Goal: Task Accomplishment & Management: Use online tool/utility

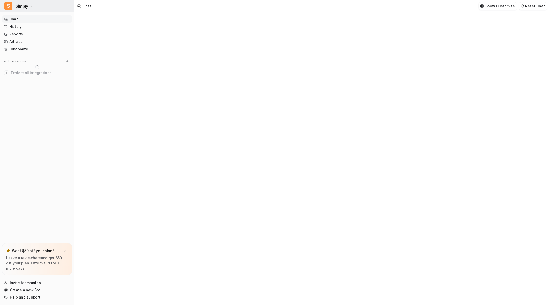
type textarea "**********"
click at [31, 6] on icon "button" at bounding box center [31, 6] width 2 height 1
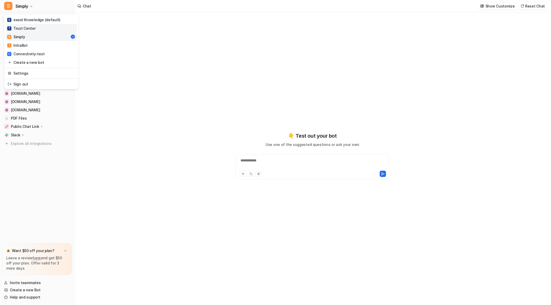
click at [36, 28] on link "T Trust Center" at bounding box center [41, 28] width 71 height 9
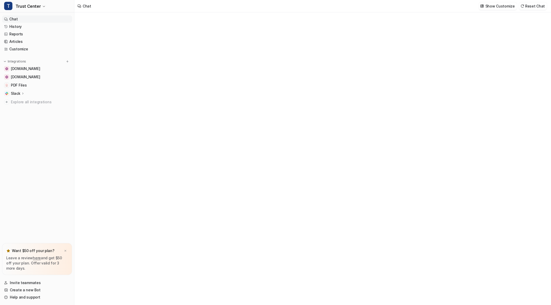
type textarea "**********"
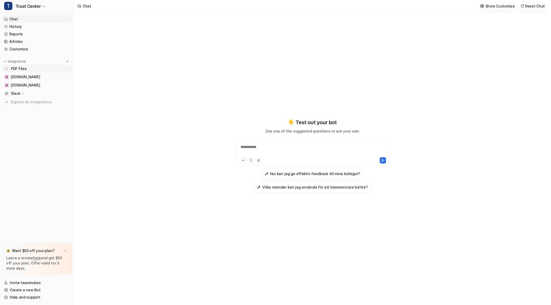
click at [24, 68] on span "PDF Files" at bounding box center [19, 68] width 16 height 5
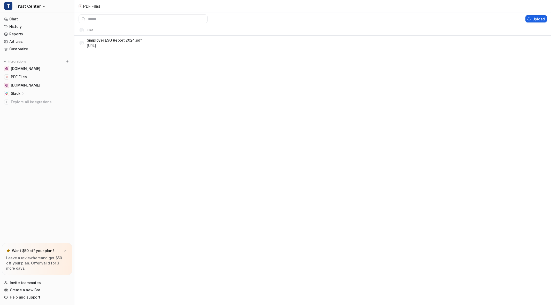
click at [535, 18] on button "Upload" at bounding box center [536, 18] width 21 height 7
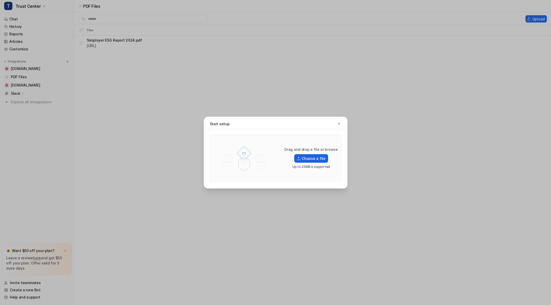
click at [315, 159] on label "Choose a file" at bounding box center [311, 158] width 34 height 9
click at [0, 0] on input "Choose a file" at bounding box center [0, 0] width 0 height 0
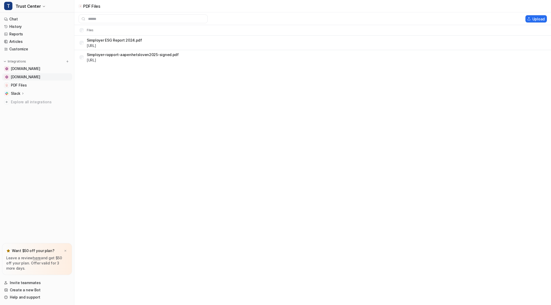
click at [28, 79] on span "[DOMAIN_NAME]" at bounding box center [25, 76] width 29 height 5
click at [31, 69] on span "[DOMAIN_NAME]" at bounding box center [25, 68] width 29 height 5
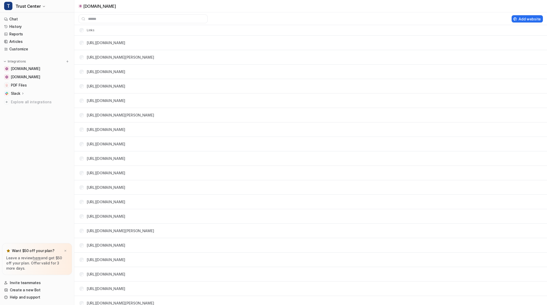
click at [21, 93] on icon at bounding box center [23, 94] width 4 height 4
click at [24, 103] on p "Overview" at bounding box center [23, 100] width 17 height 5
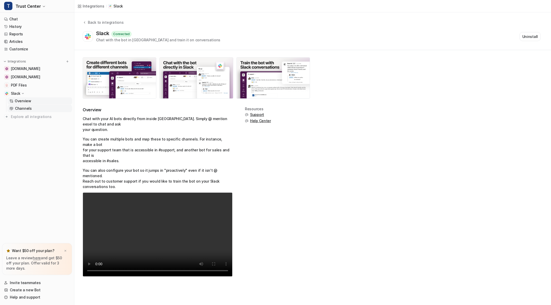
click at [24, 110] on p "Channels" at bounding box center [23, 108] width 17 height 5
